Goal: Task Accomplishment & Management: Manage account settings

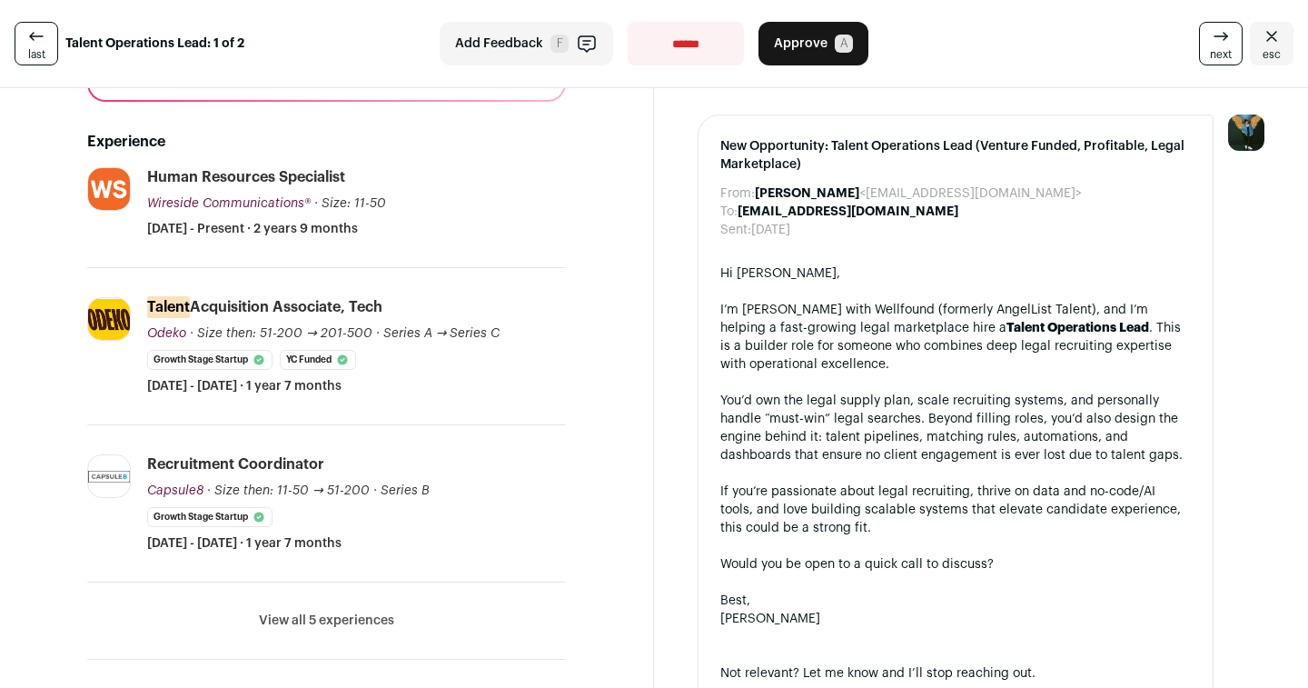
scroll to position [303, 0]
click at [340, 622] on button "View all 5 experiences" at bounding box center [326, 619] width 135 height 18
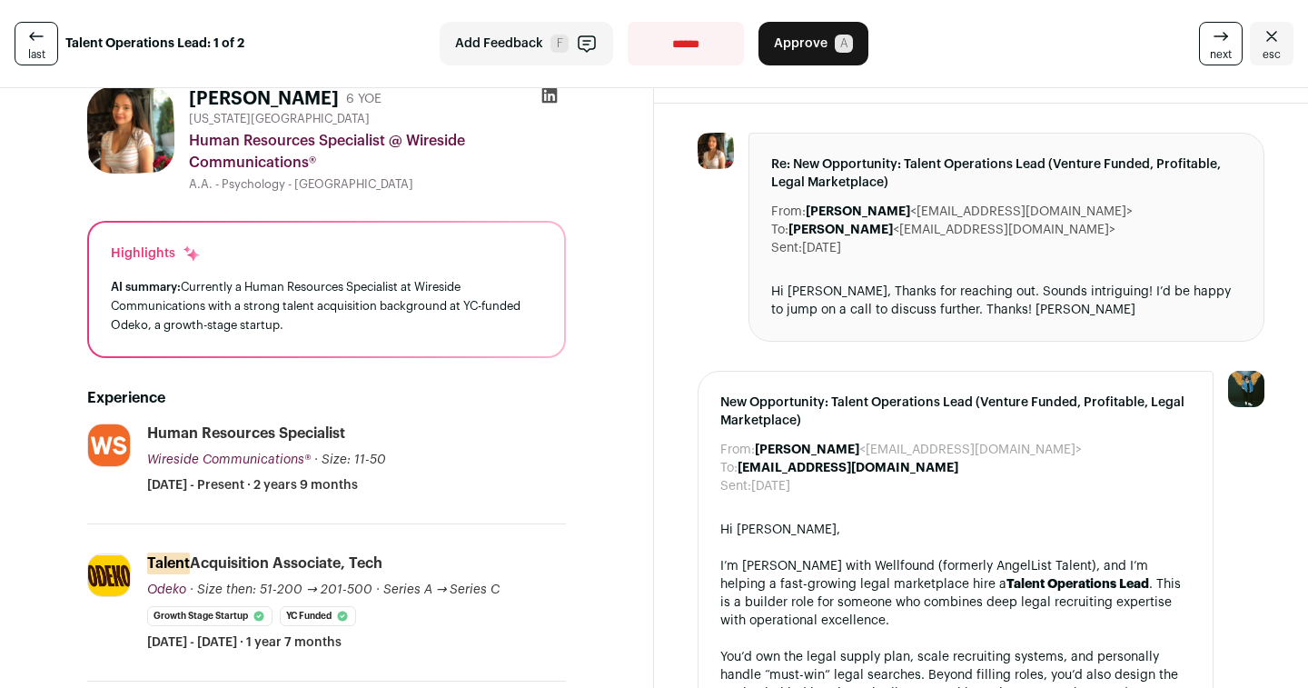
scroll to position [11, 0]
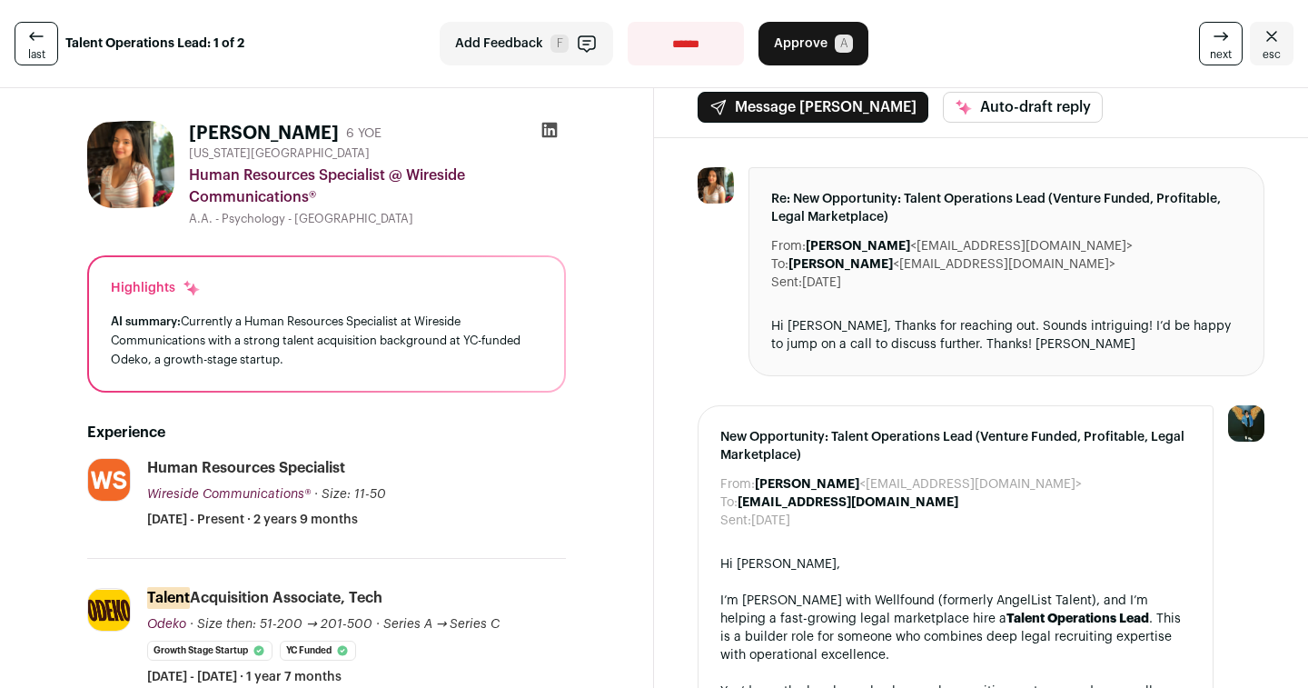
click at [549, 132] on icon at bounding box center [549, 130] width 15 height 15
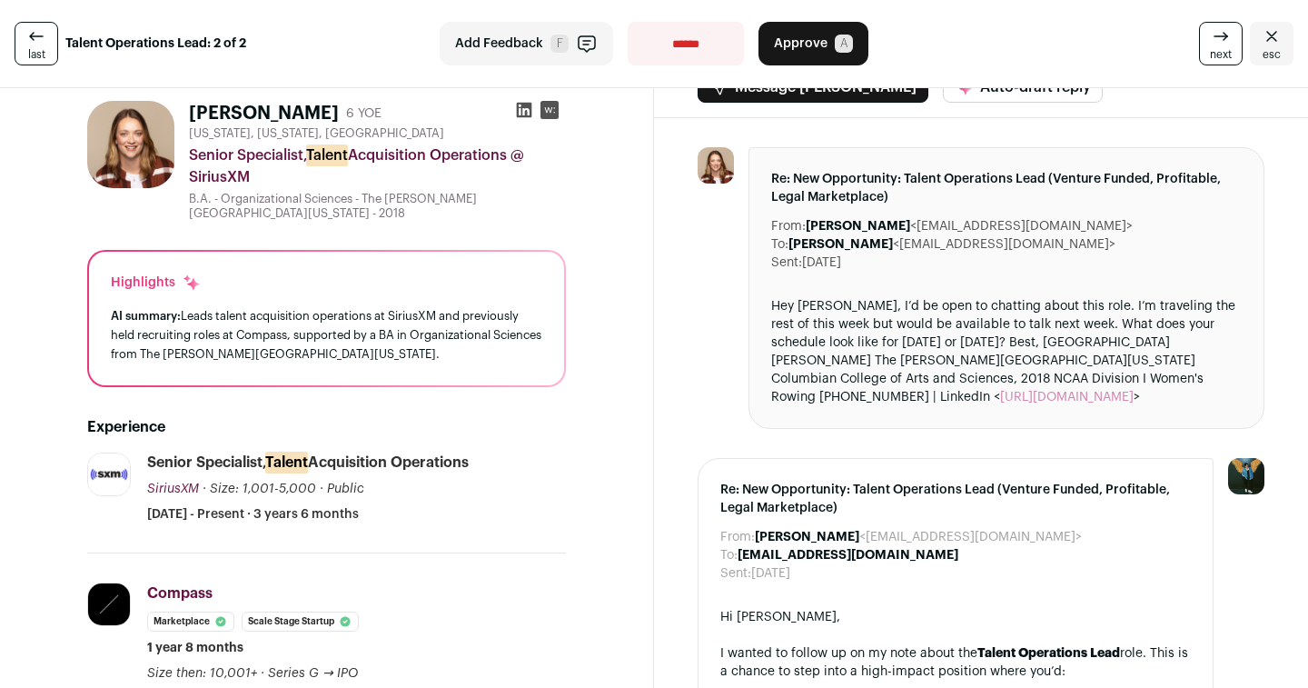
scroll to position [28, 0]
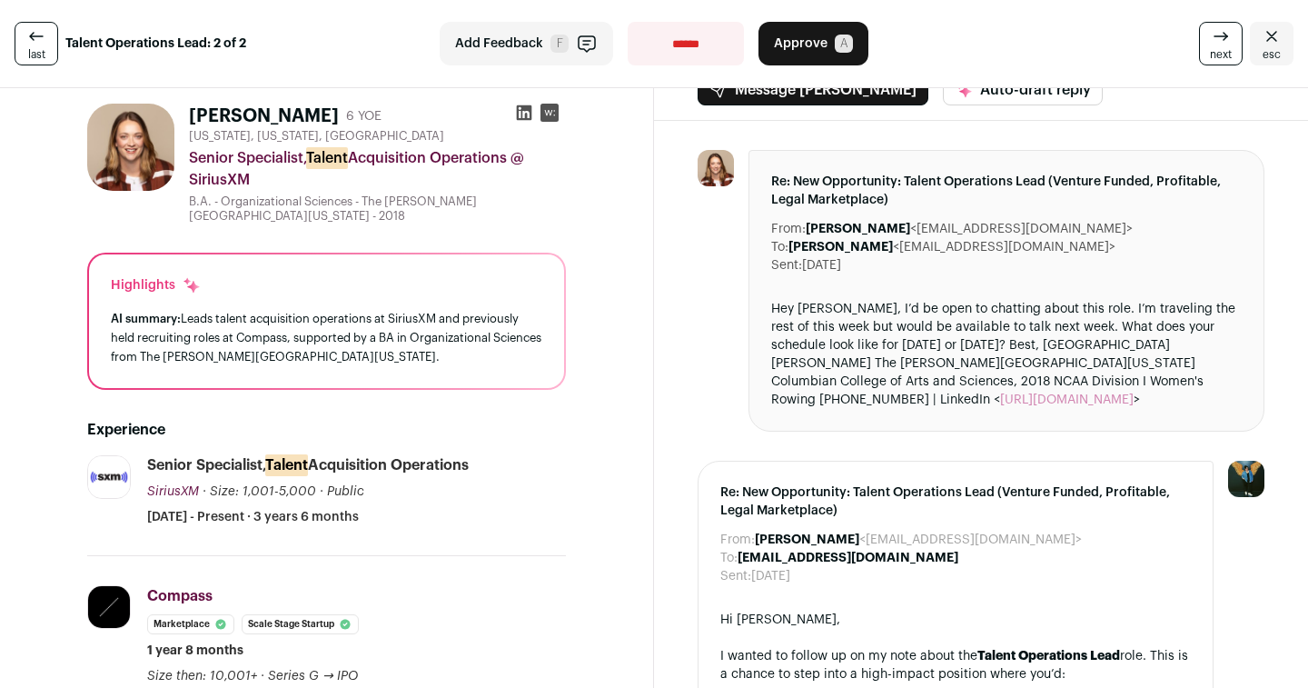
click at [543, 113] on rect at bounding box center [550, 113] width 18 height 18
click at [520, 110] on icon at bounding box center [524, 112] width 15 height 15
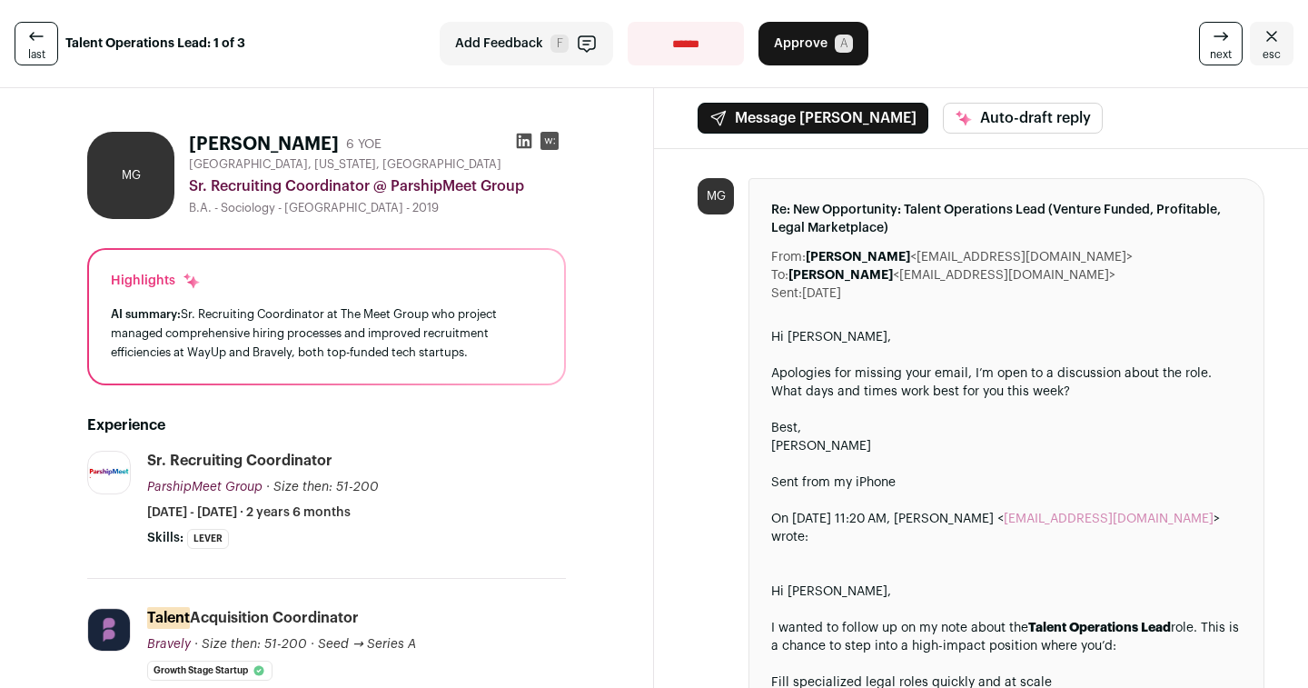
click at [518, 140] on icon at bounding box center [524, 141] width 15 height 15
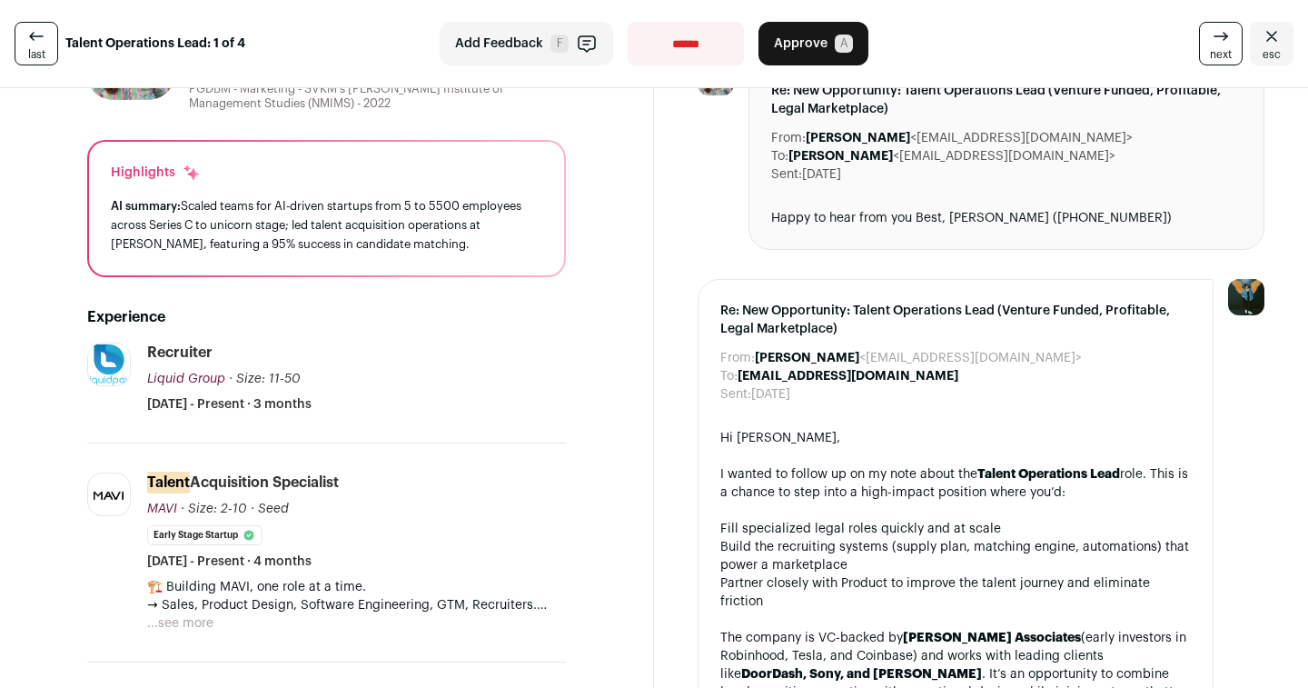
scroll to position [121, 0]
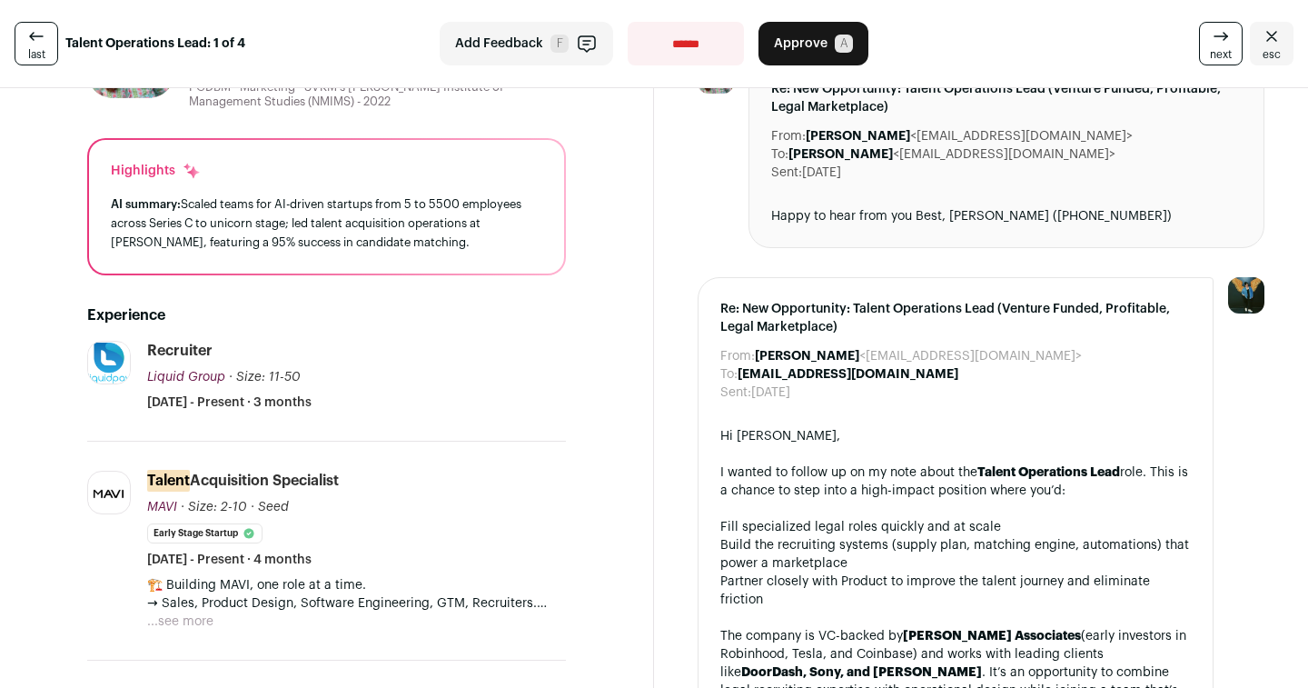
click at [195, 617] on button "...see more" at bounding box center [180, 621] width 66 height 18
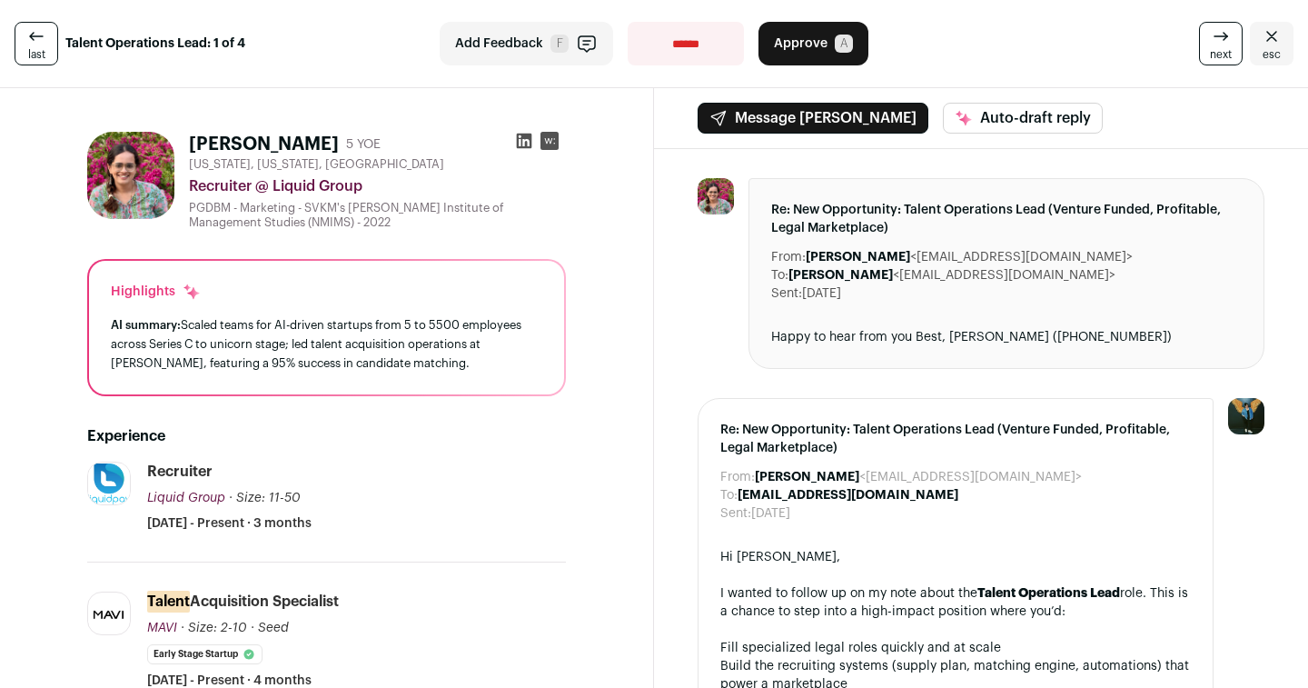
scroll to position [0, 0]
click at [520, 138] on icon at bounding box center [524, 141] width 15 height 15
click at [808, 45] on span "Approve" at bounding box center [801, 44] width 54 height 18
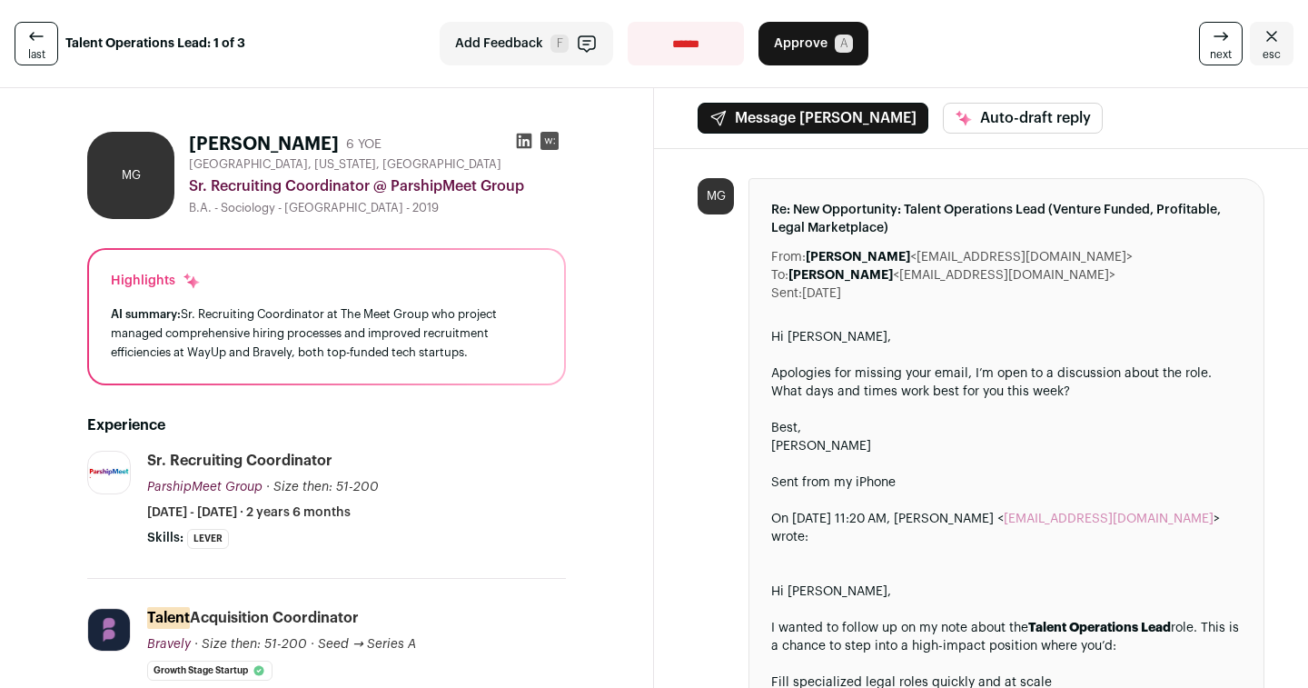
drag, startPoint x: 808, startPoint y: 45, endPoint x: 510, endPoint y: 430, distance: 487.0
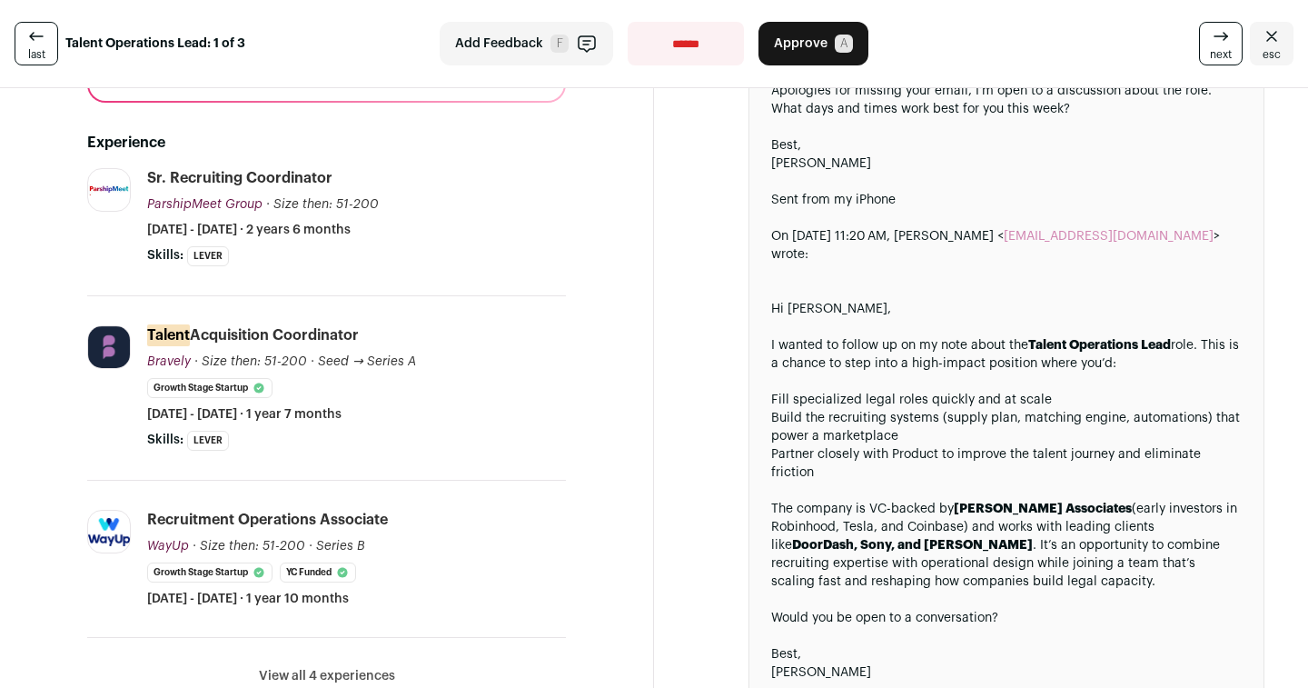
scroll to position [517, 0]
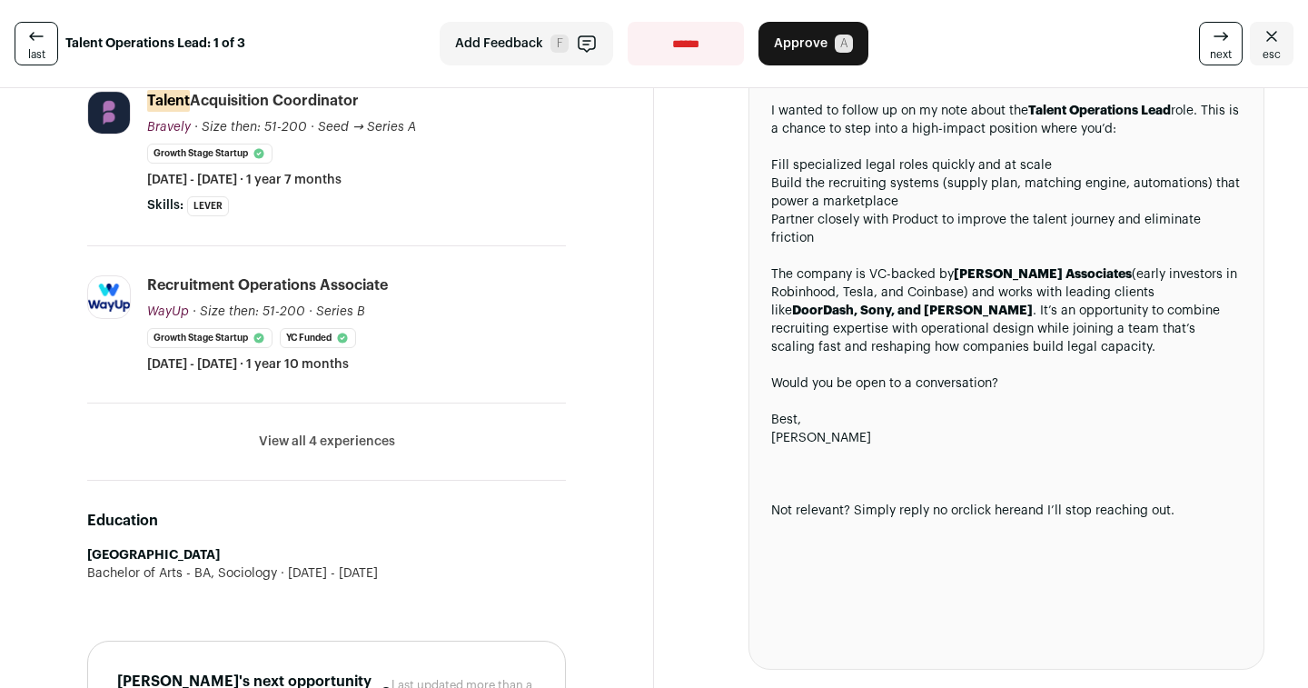
click at [351, 447] on button "View all 4 experiences" at bounding box center [327, 441] width 136 height 18
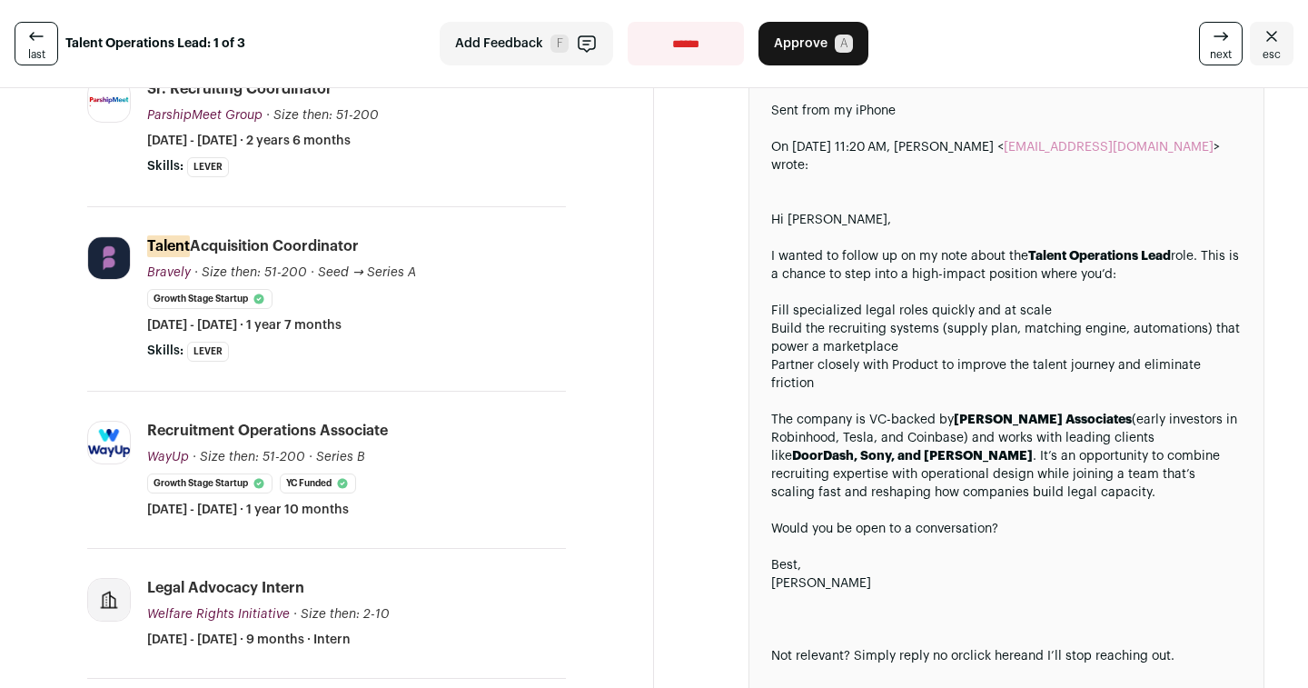
scroll to position [311, 0]
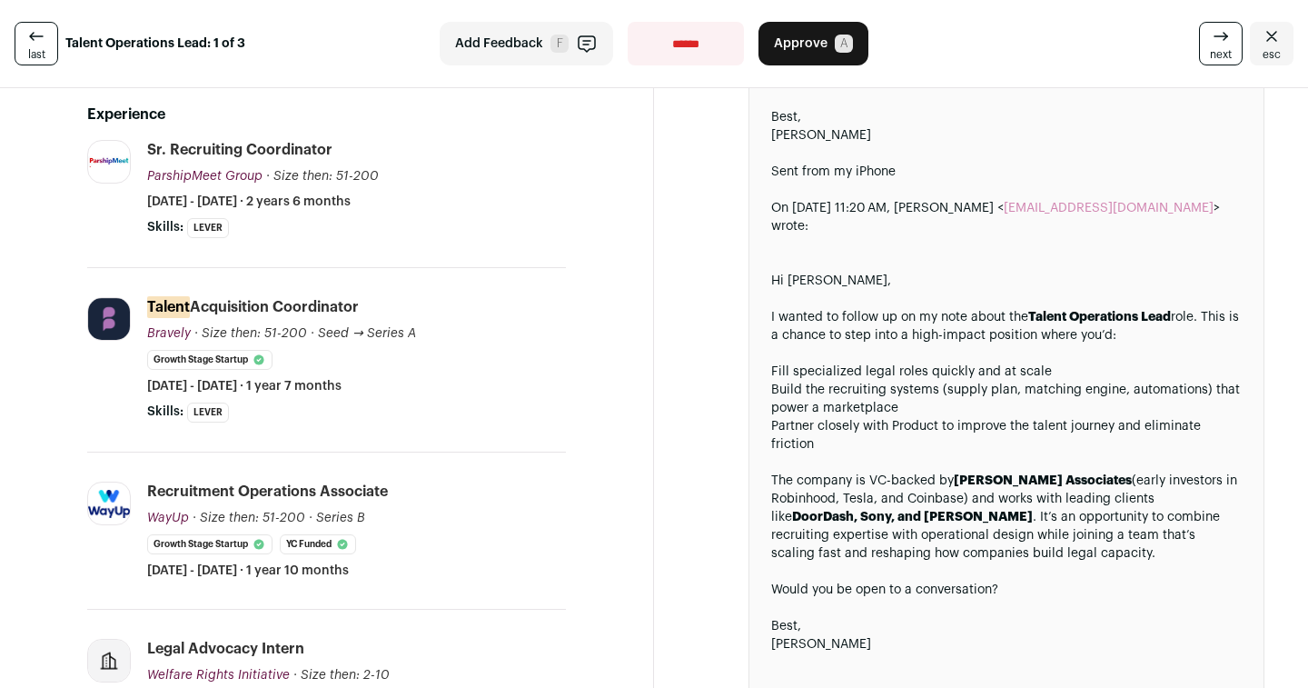
click at [842, 54] on button "Approve A" at bounding box center [814, 44] width 110 height 44
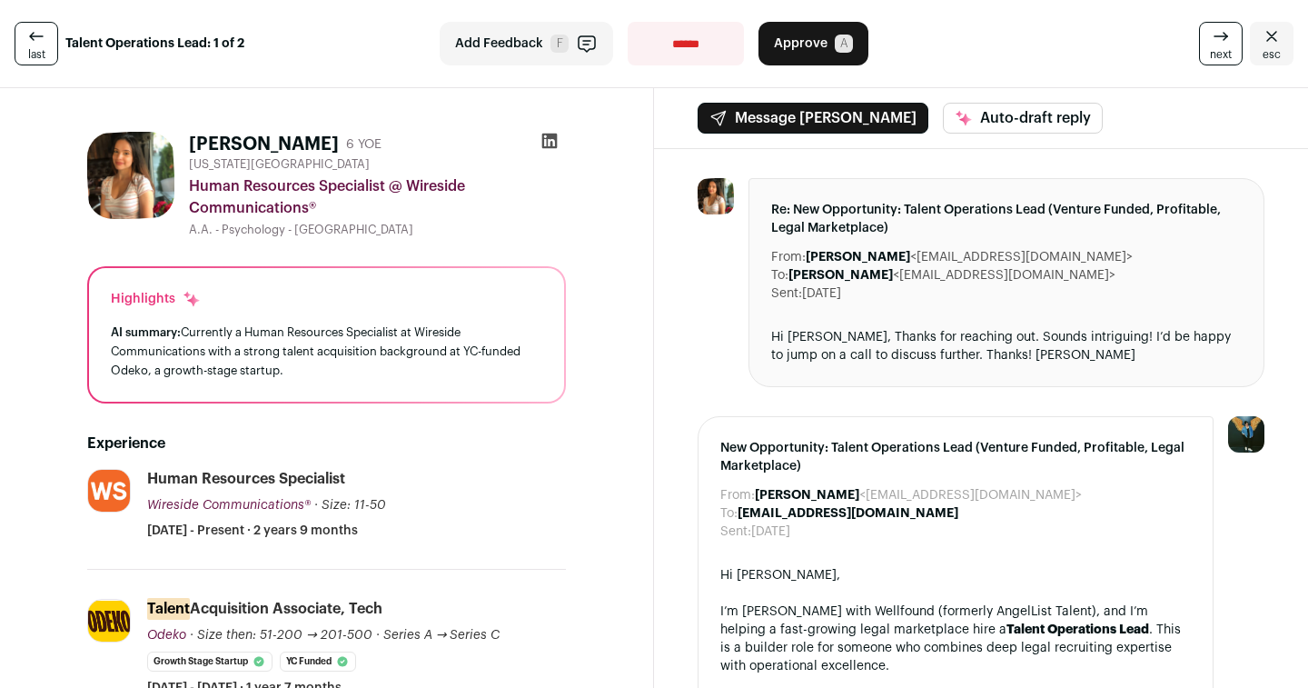
click at [552, 136] on icon at bounding box center [549, 141] width 15 height 15
click at [823, 49] on button "Approve A" at bounding box center [814, 44] width 110 height 44
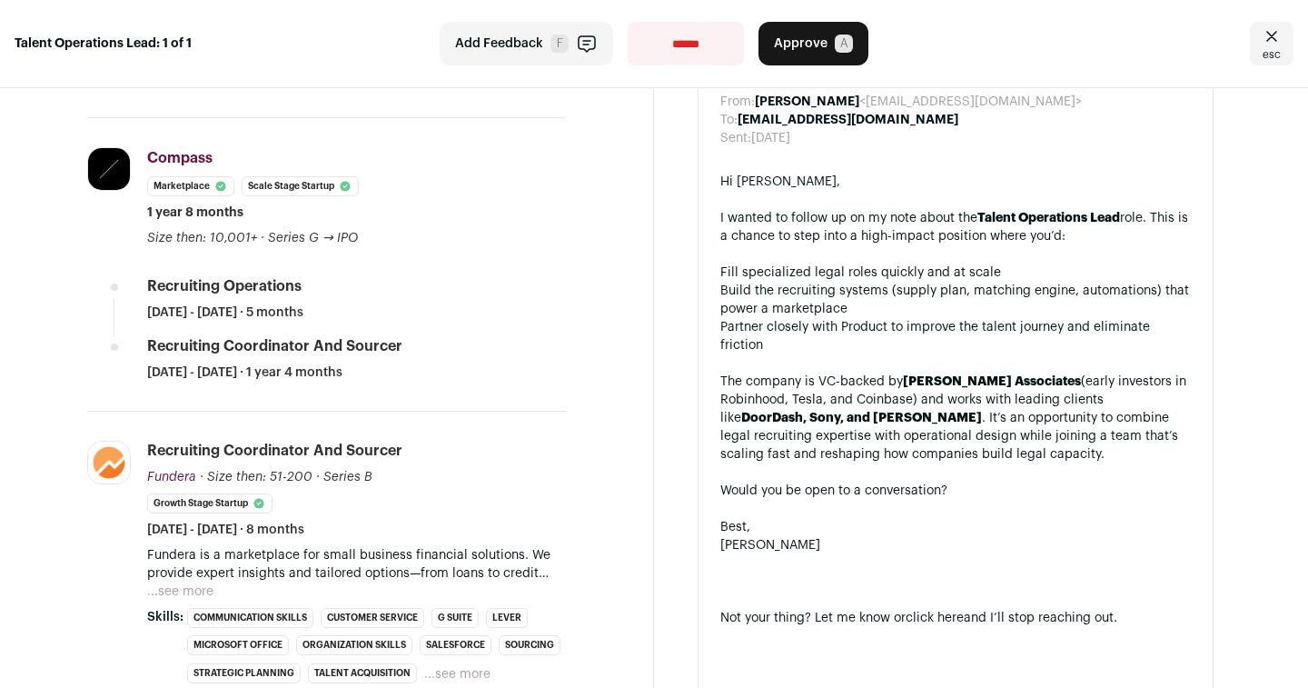
scroll to position [477, 0]
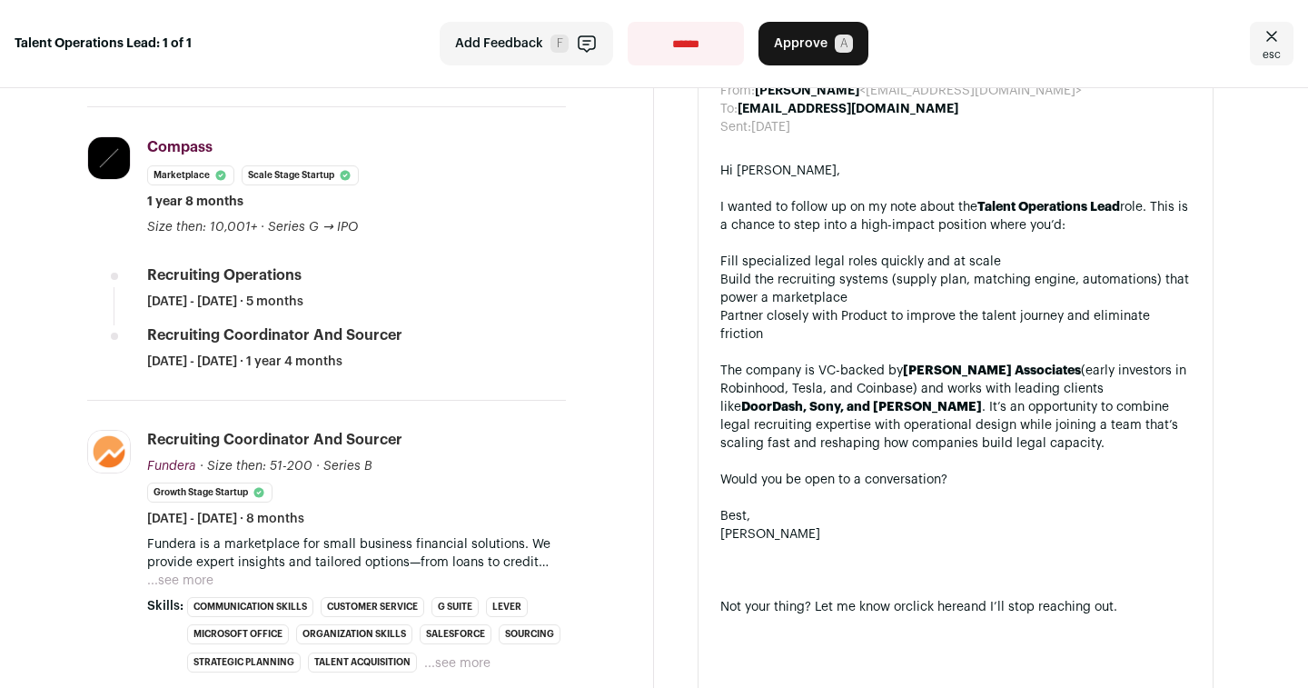
click at [168, 580] on button "...see more" at bounding box center [180, 580] width 66 height 18
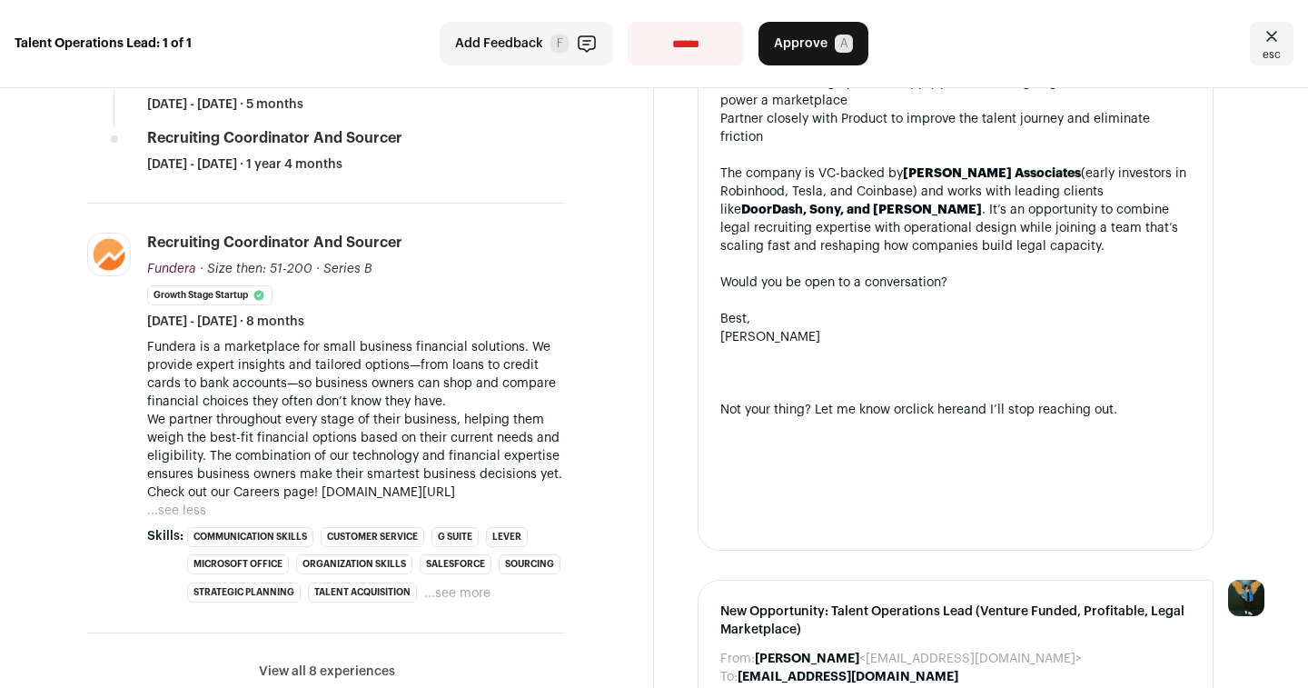
scroll to position [840, 0]
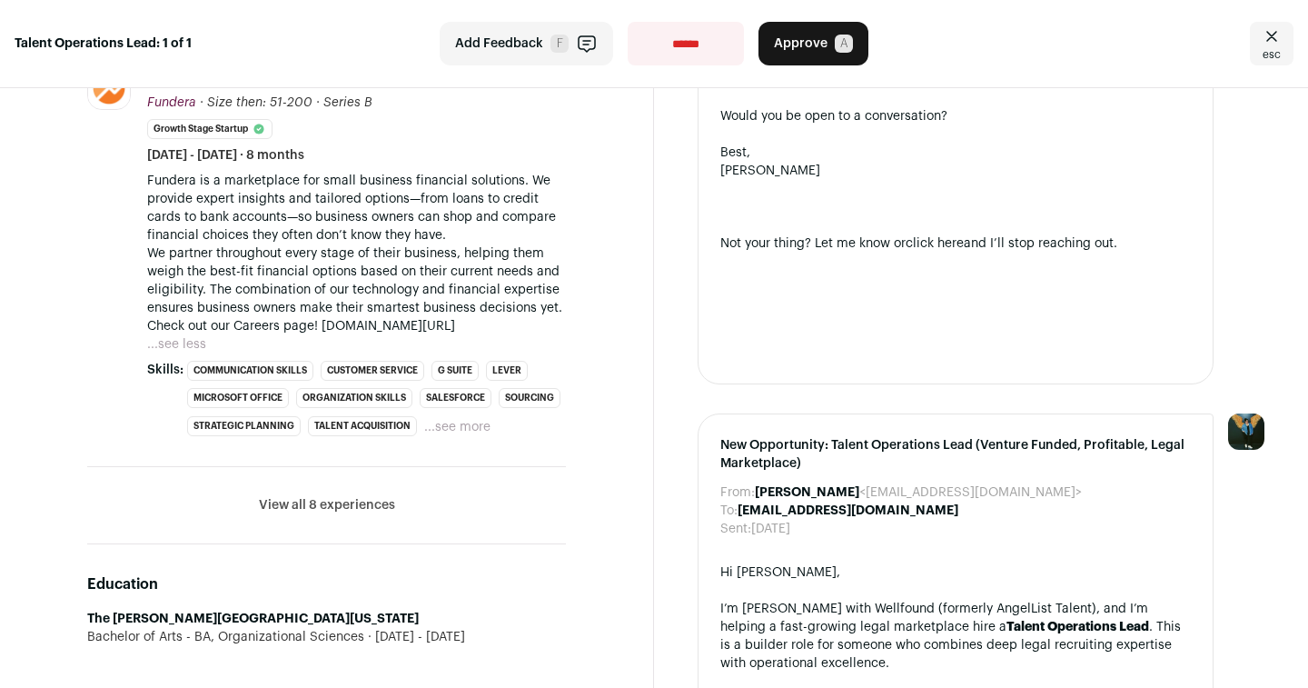
click at [321, 519] on li "View all 8 experiences View less" at bounding box center [326, 505] width 479 height 77
click at [323, 505] on button "View all 8 experiences" at bounding box center [327, 505] width 136 height 18
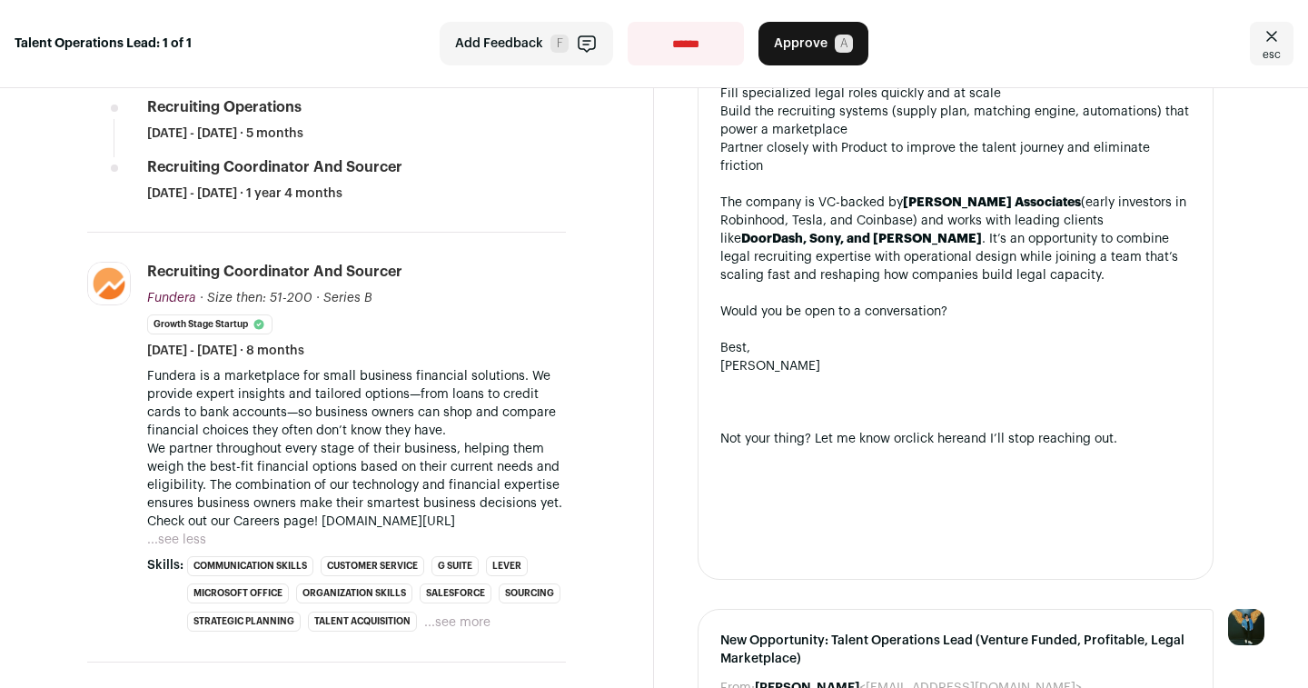
scroll to position [644, 0]
click at [185, 538] on button "...see less" at bounding box center [176, 541] width 59 height 18
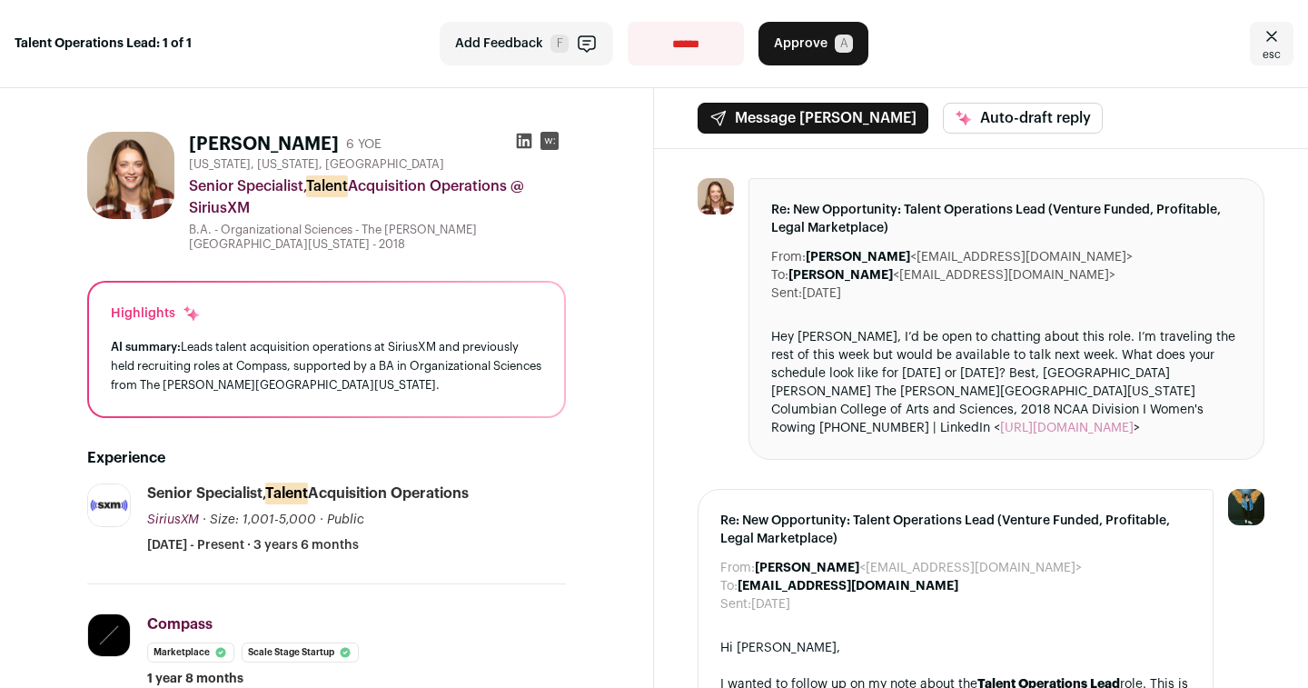
scroll to position [0, 0]
click at [835, 48] on span "A" at bounding box center [844, 44] width 18 height 18
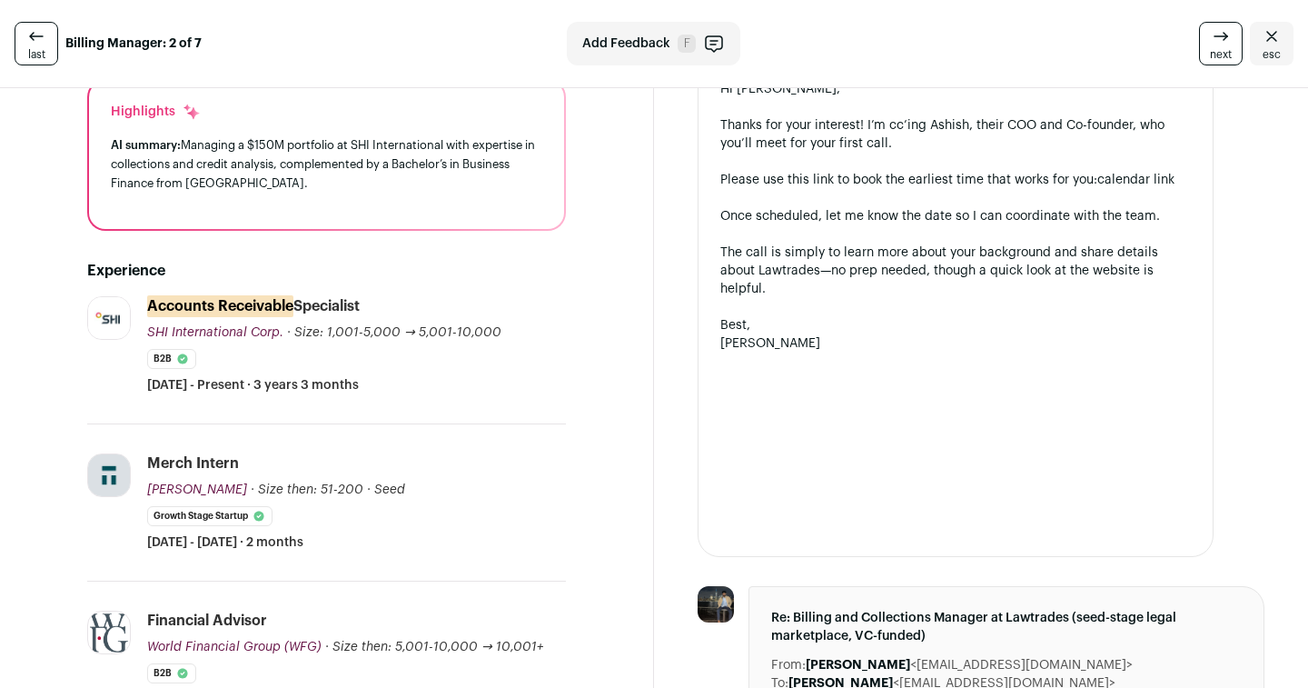
scroll to position [206, 0]
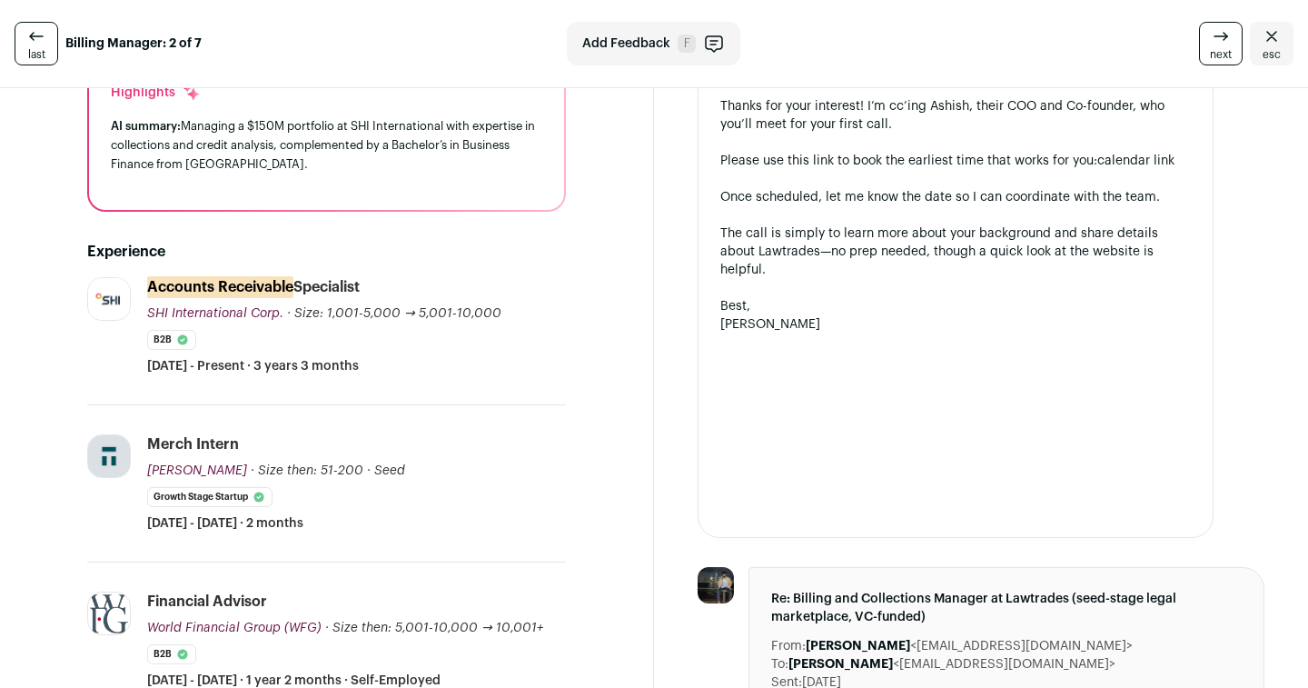
click at [553, 289] on div "Accounts Receivable Specialist SHI International Corp. SHI International Corp. …" at bounding box center [356, 326] width 419 height 98
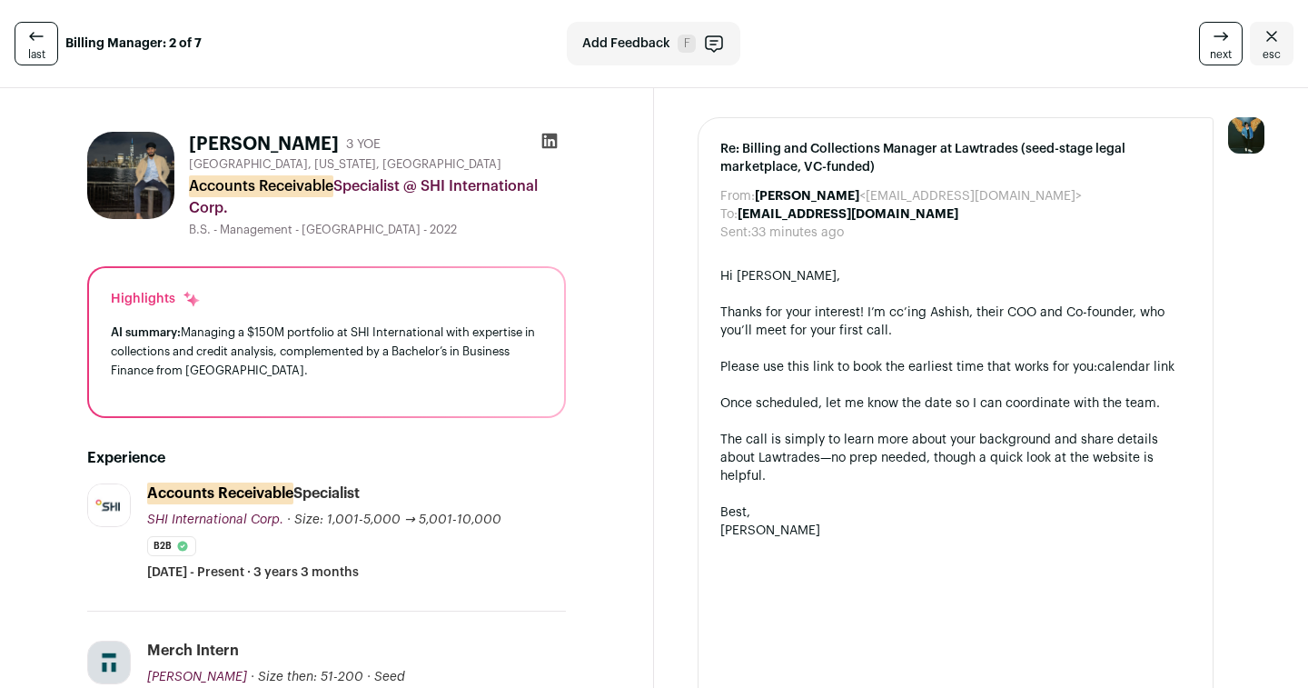
scroll to position [0, 0]
click at [1184, 152] on div "Re: Billing and Collections Manager at Lawtrades (seed-stage legal marketplace,…" at bounding box center [956, 430] width 516 height 627
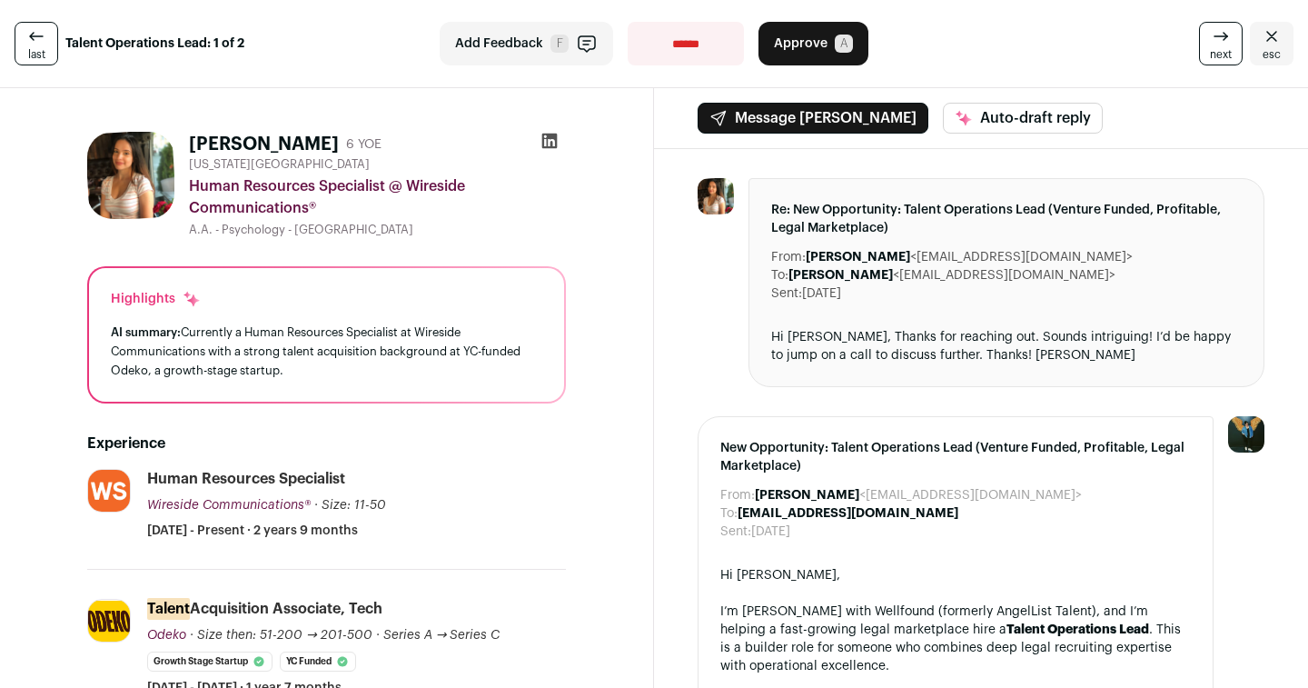
scroll to position [11, 0]
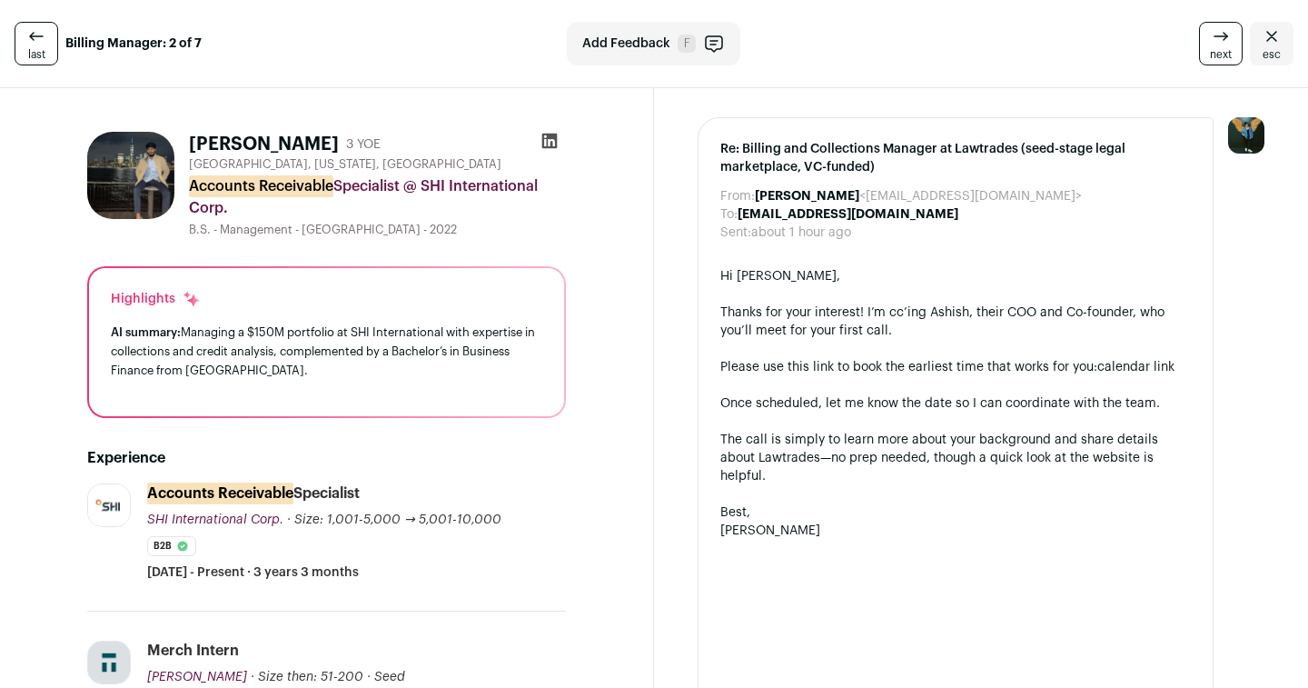
click at [551, 138] on icon at bounding box center [549, 141] width 15 height 15
click at [41, 39] on icon at bounding box center [36, 36] width 22 height 22
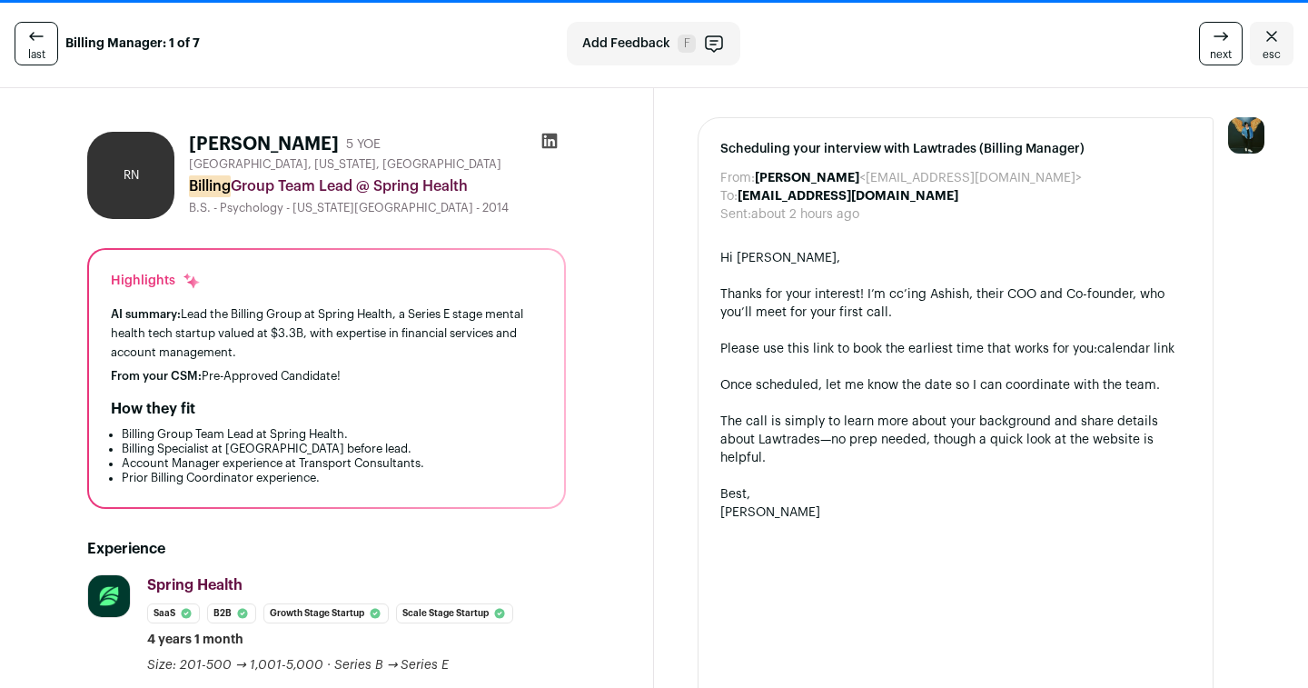
click at [42, 39] on icon at bounding box center [36, 36] width 22 height 22
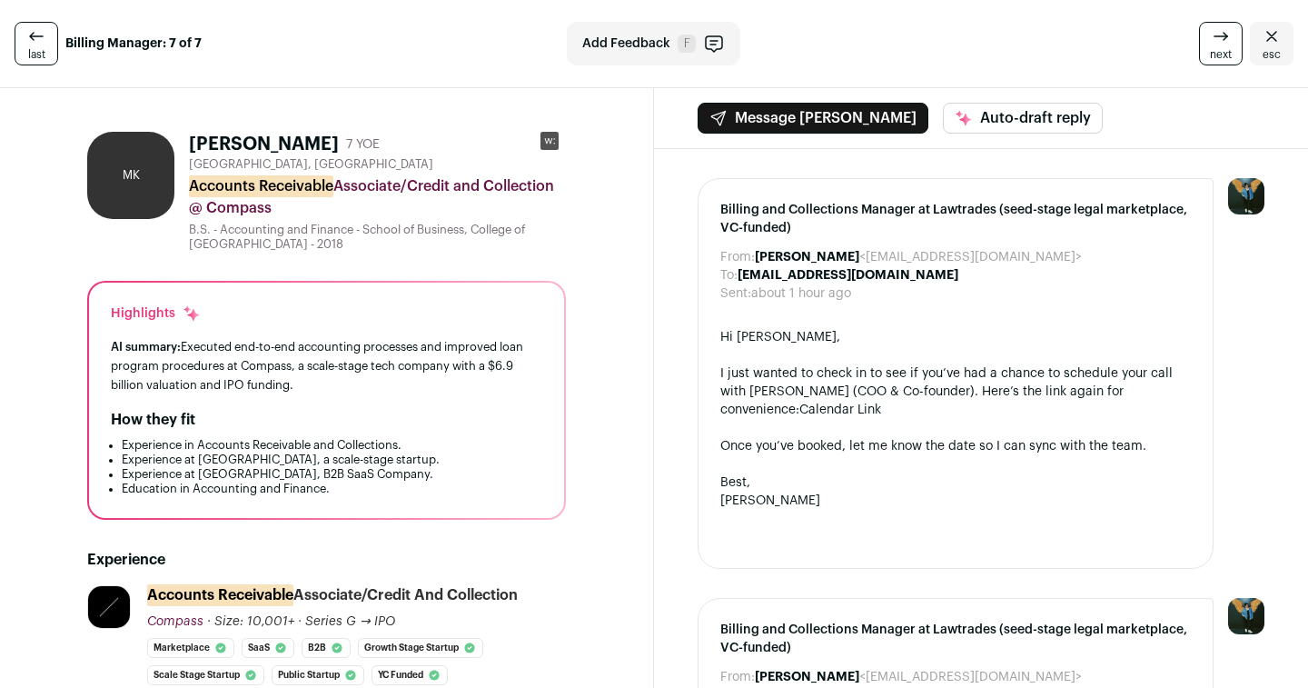
click at [44, 41] on link "last" at bounding box center [37, 44] width 44 height 44
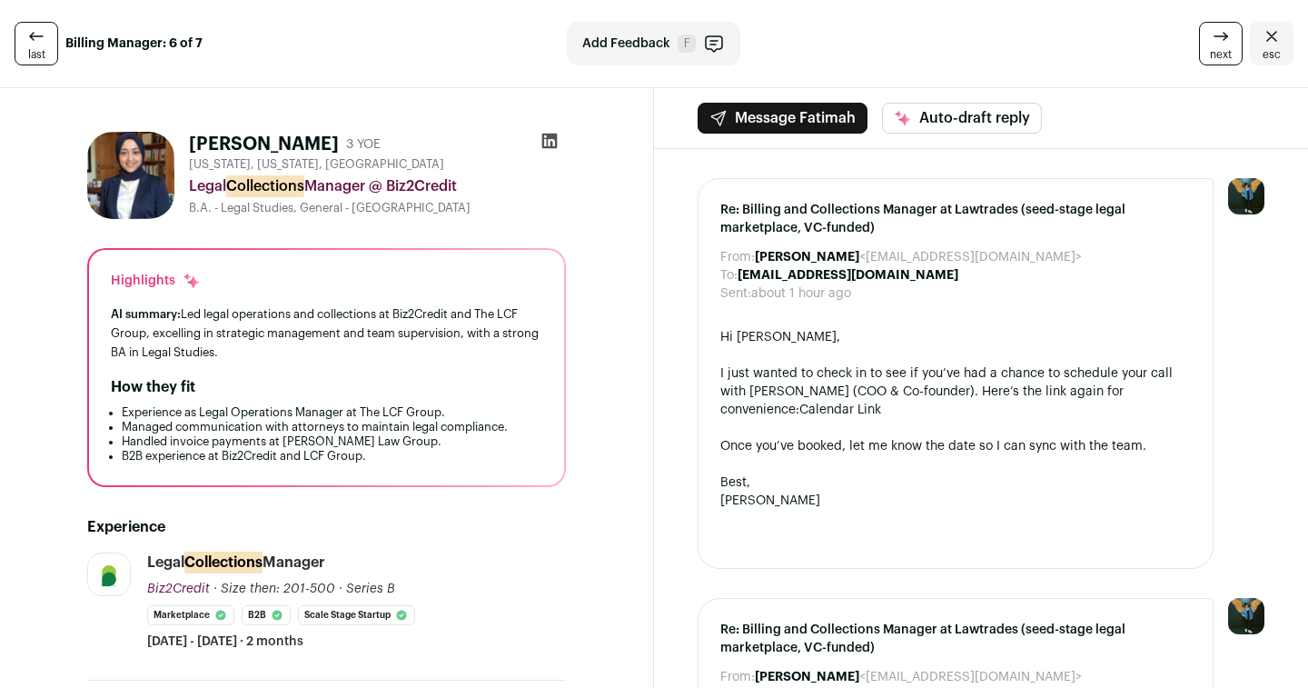
click at [44, 41] on link "last" at bounding box center [37, 44] width 44 height 44
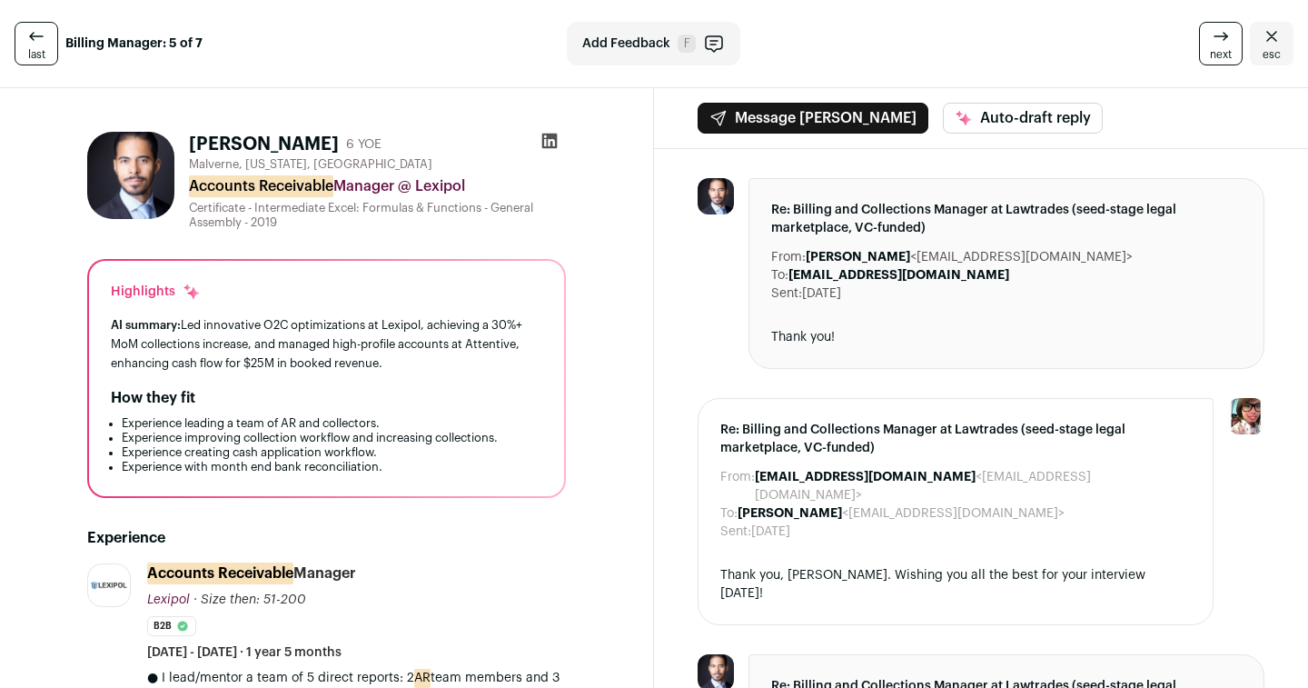
click at [44, 41] on link "last" at bounding box center [37, 44] width 44 height 44
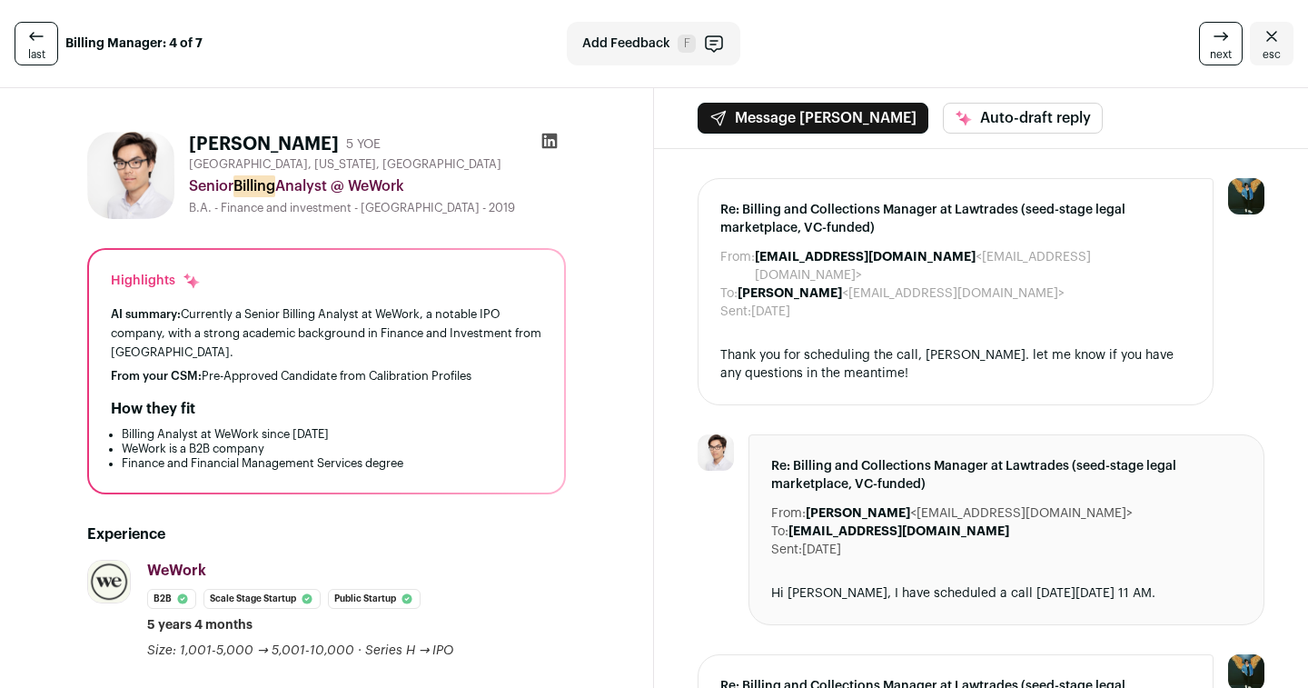
click at [44, 42] on link "last" at bounding box center [37, 44] width 44 height 44
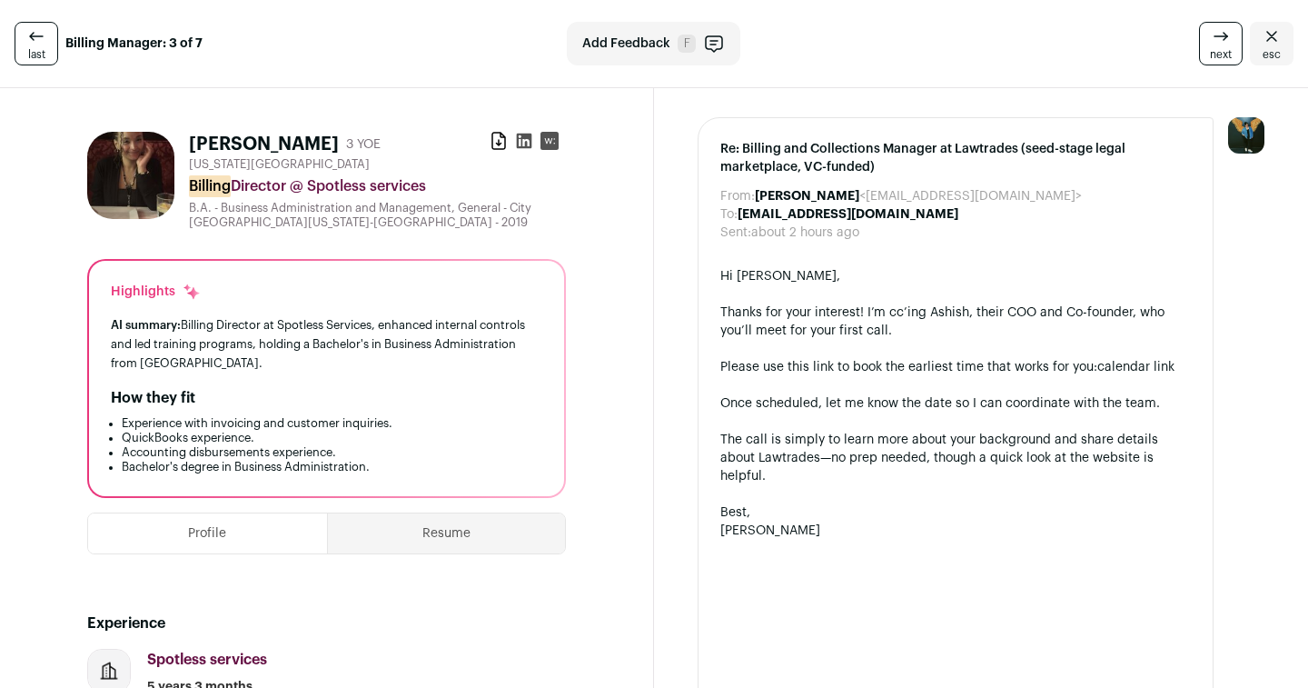
click at [1267, 35] on icon "Close" at bounding box center [1272, 36] width 22 height 22
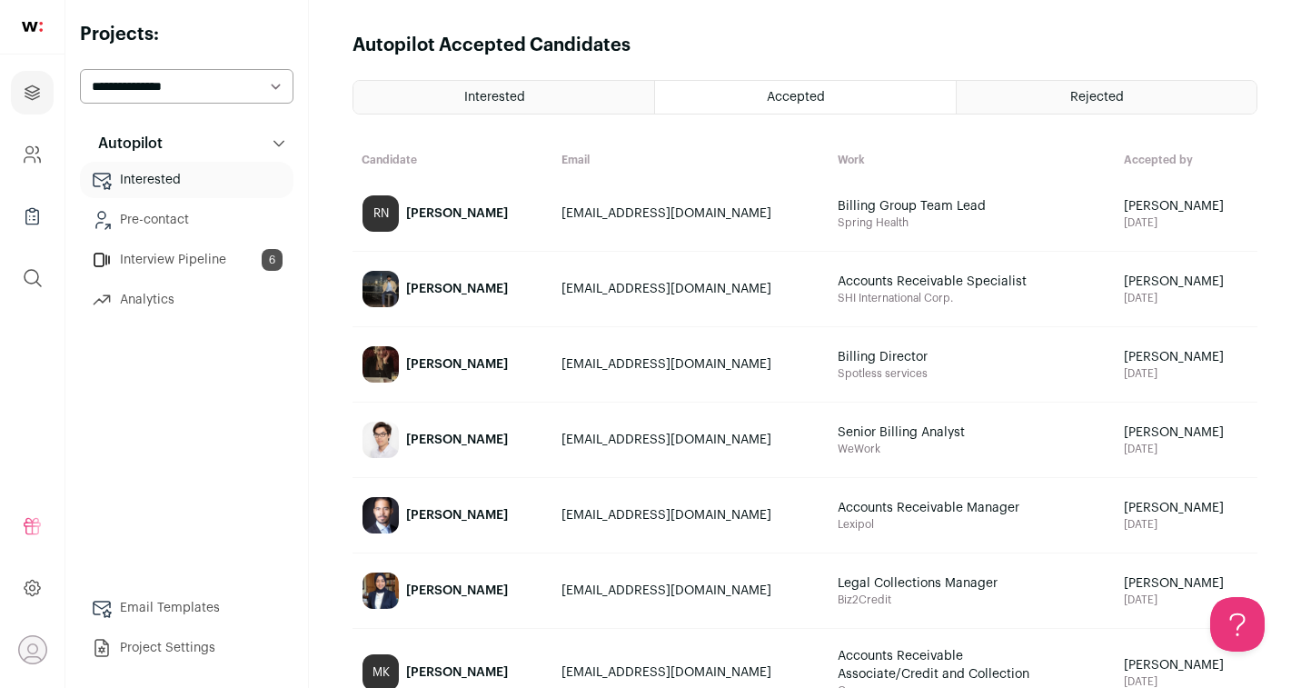
click at [753, 106] on div "Accepted" at bounding box center [805, 97] width 300 height 33
click at [209, 258] on link "Interview Pipeline 6" at bounding box center [187, 260] width 214 height 36
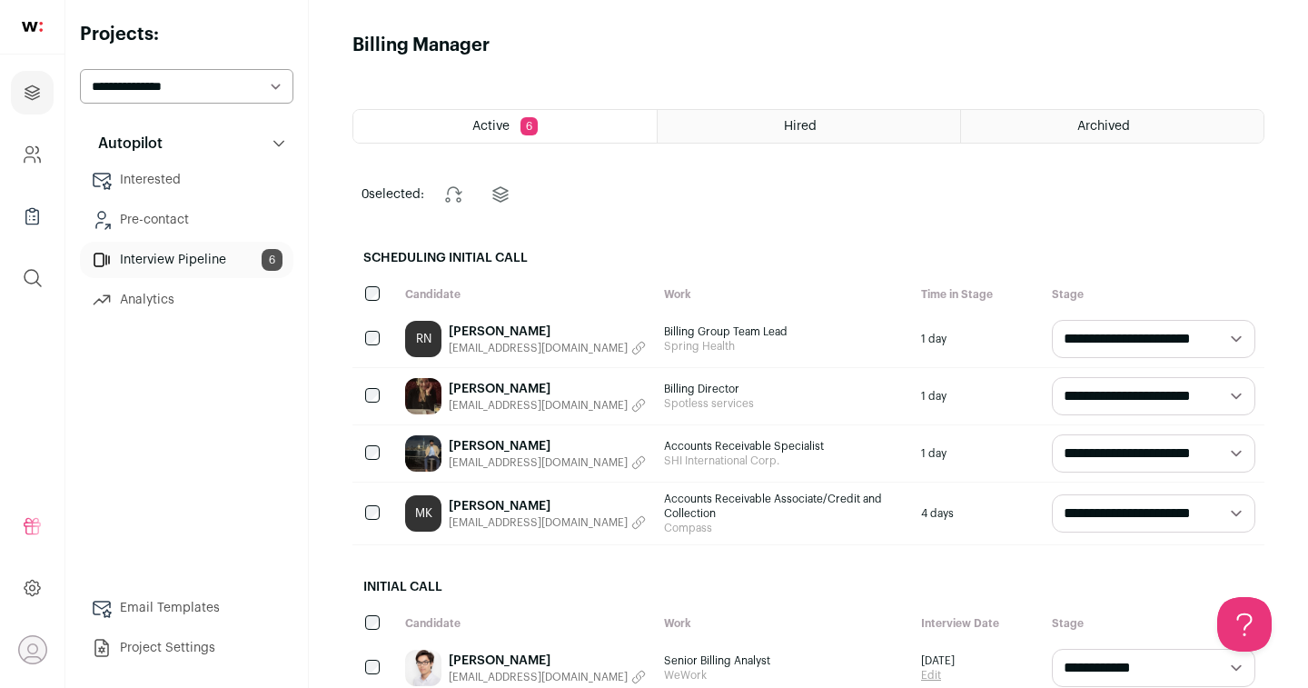
click at [201, 216] on link "Pre-contact" at bounding box center [187, 220] width 214 height 36
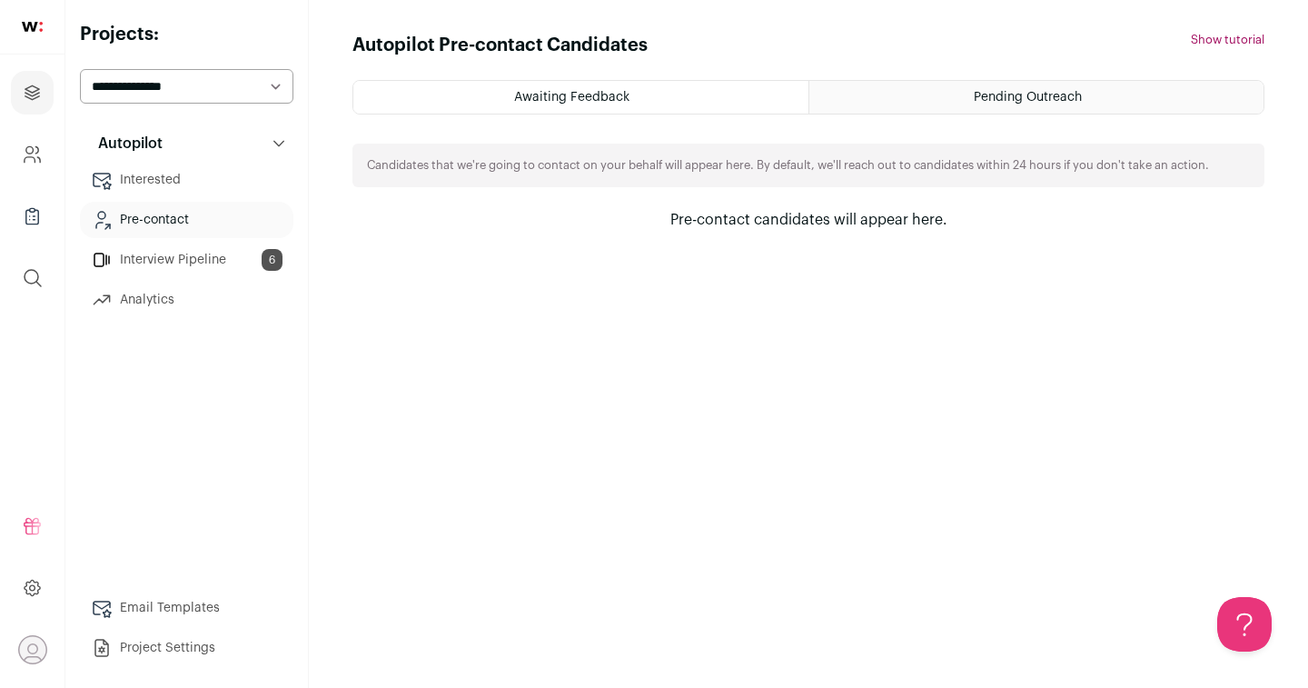
click at [208, 184] on link "Interested" at bounding box center [187, 180] width 214 height 36
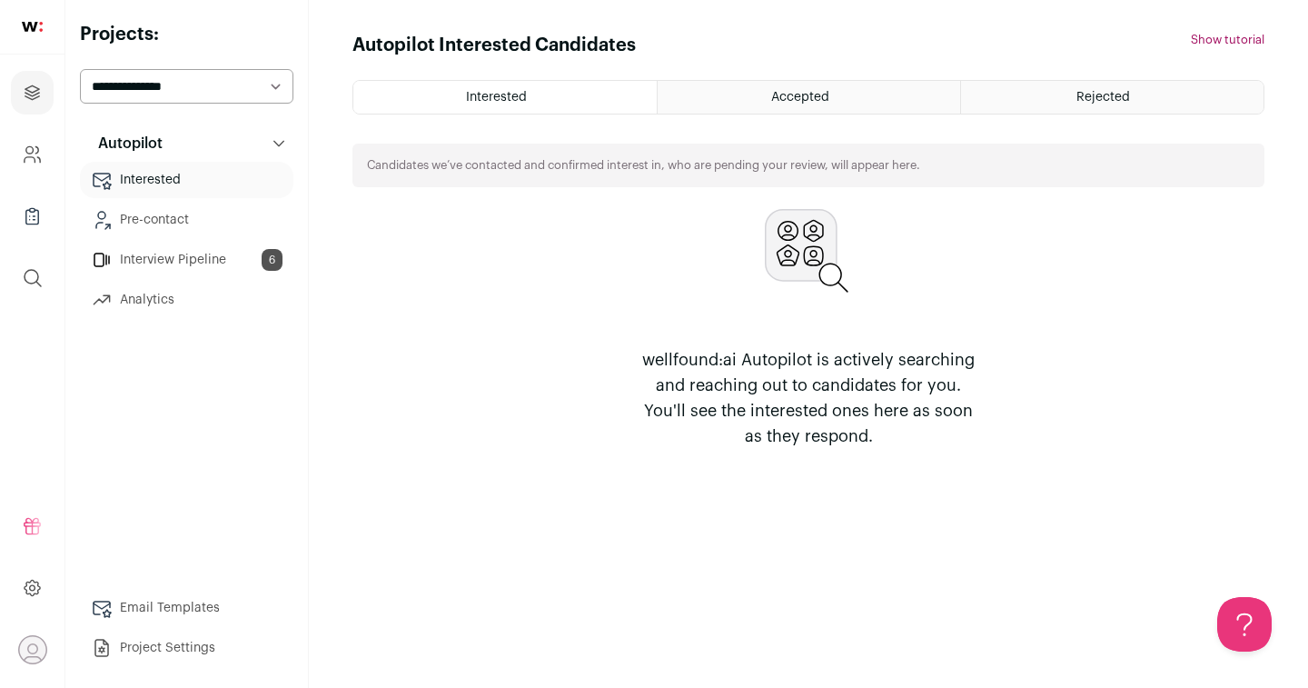
click at [176, 280] on ul "Interested Pre-contact Interview Pipeline 6 Analytics" at bounding box center [187, 240] width 214 height 156
click at [182, 268] on link "Interview Pipeline 6" at bounding box center [187, 260] width 214 height 36
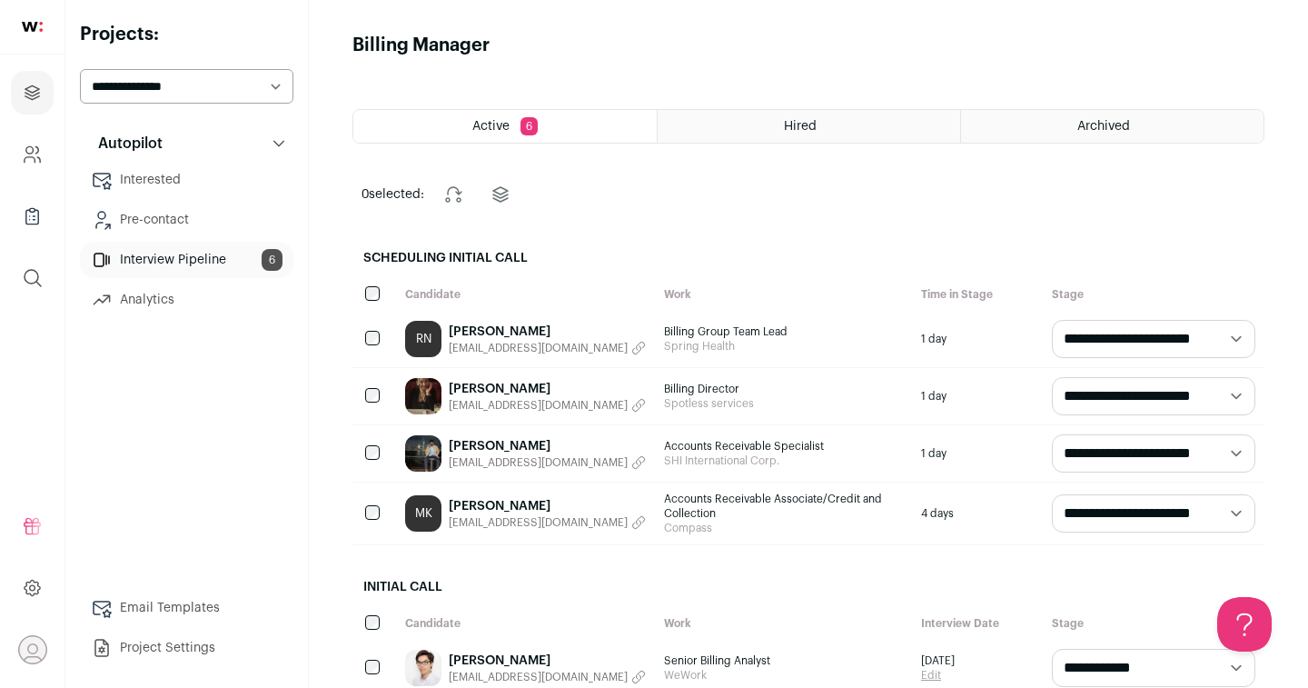
click at [208, 294] on link "Analytics" at bounding box center [187, 300] width 214 height 36
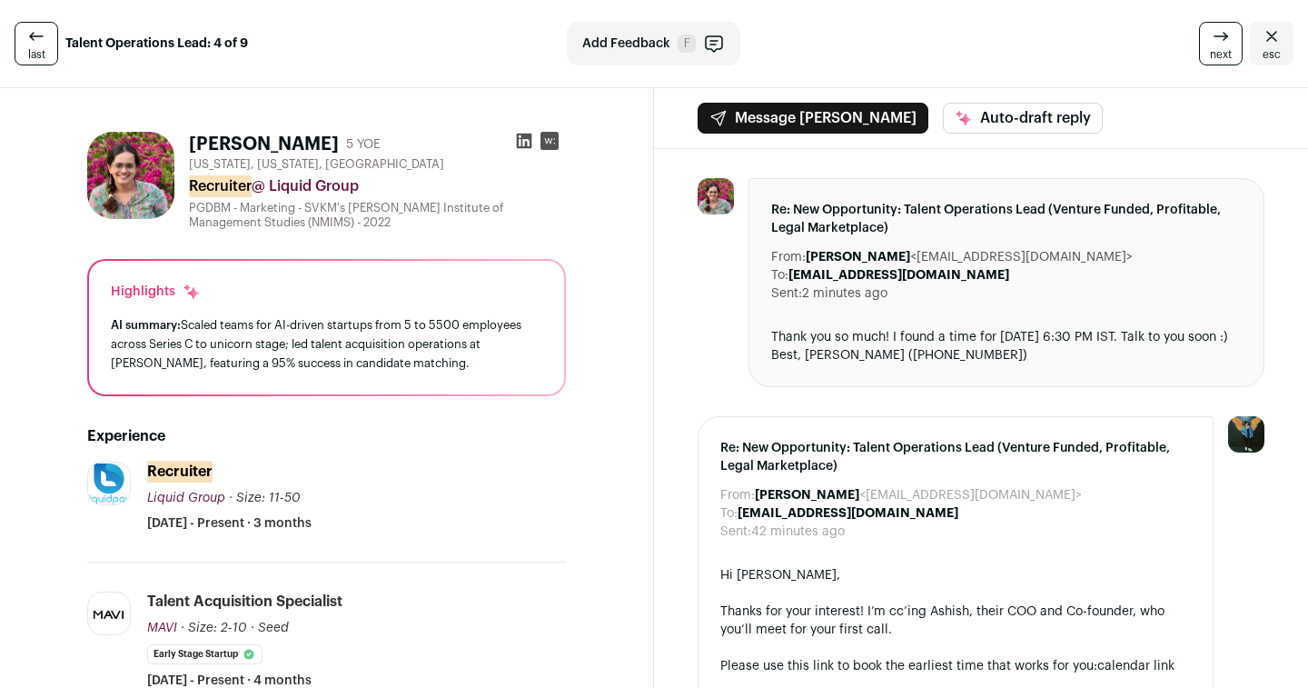
click at [526, 148] on icon at bounding box center [524, 141] width 15 height 15
